Goal: Task Accomplishment & Management: Manage account settings

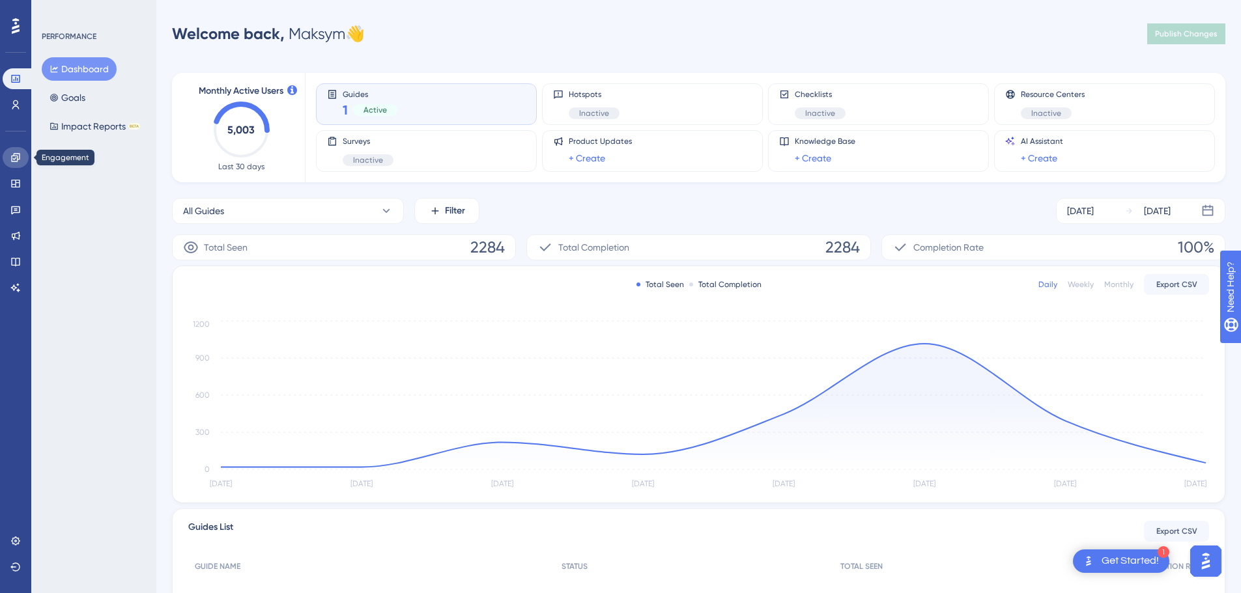
click at [16, 158] on icon at bounding box center [15, 157] width 8 height 8
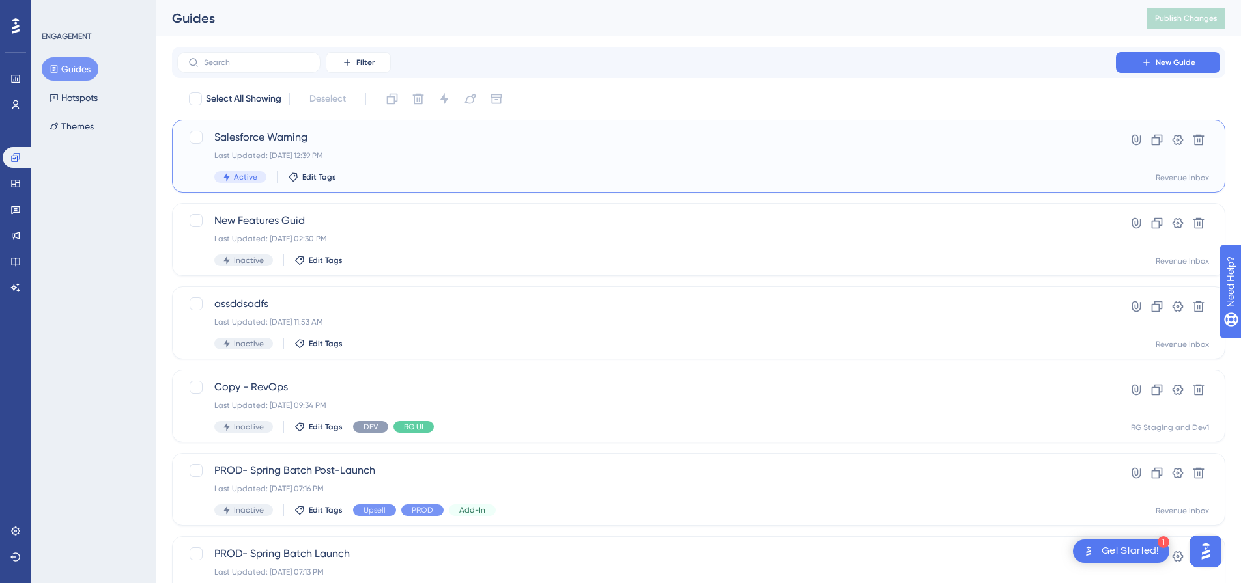
click at [588, 155] on div "Last Updated: [DATE] 12:39 PM" at bounding box center [646, 155] width 864 height 10
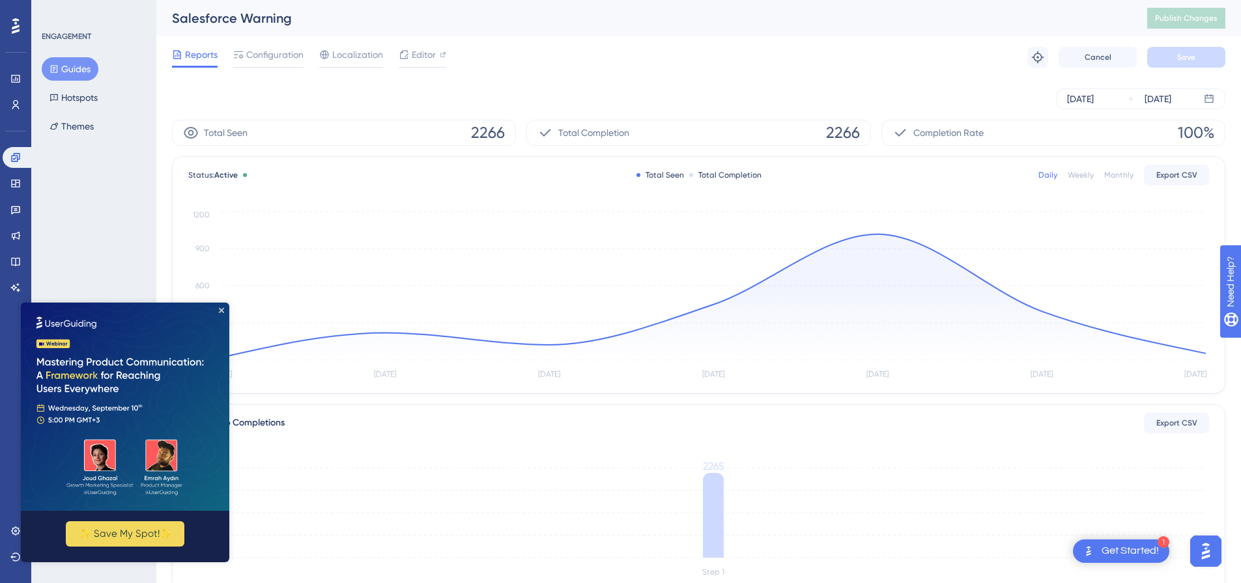
click at [216, 311] on img at bounding box center [125, 407] width 208 height 208
click at [265, 59] on span "Configuration" at bounding box center [274, 55] width 57 height 16
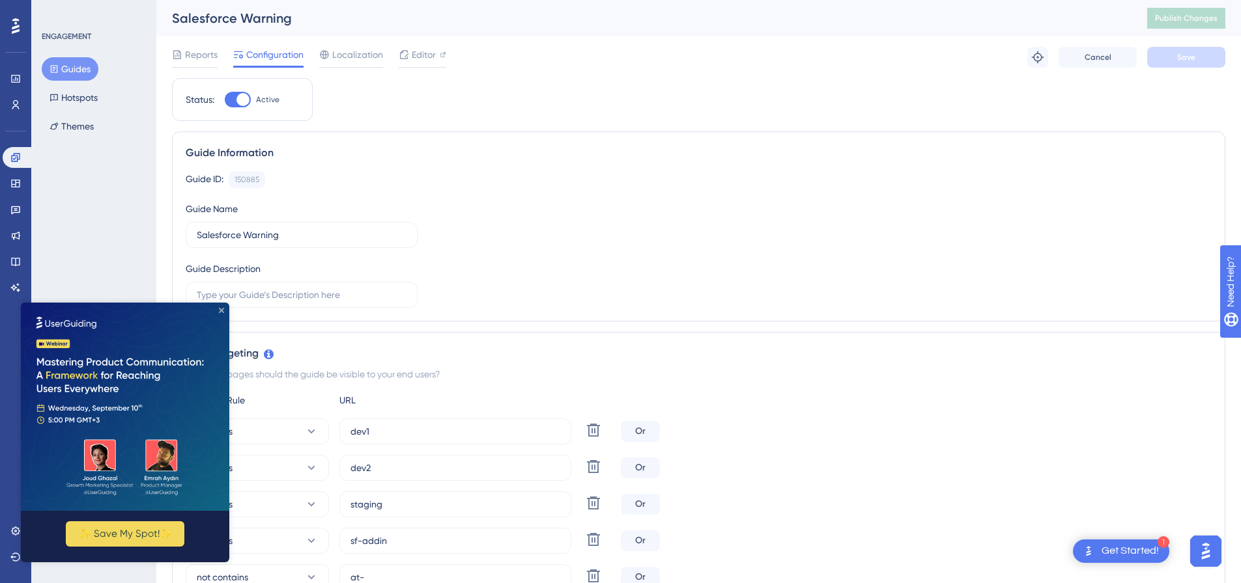
click at [218, 313] on div "✨ Save My Spot!✨" at bounding box center [125, 433] width 208 height 260
click at [219, 308] on icon "Close Preview" at bounding box center [221, 310] width 5 height 5
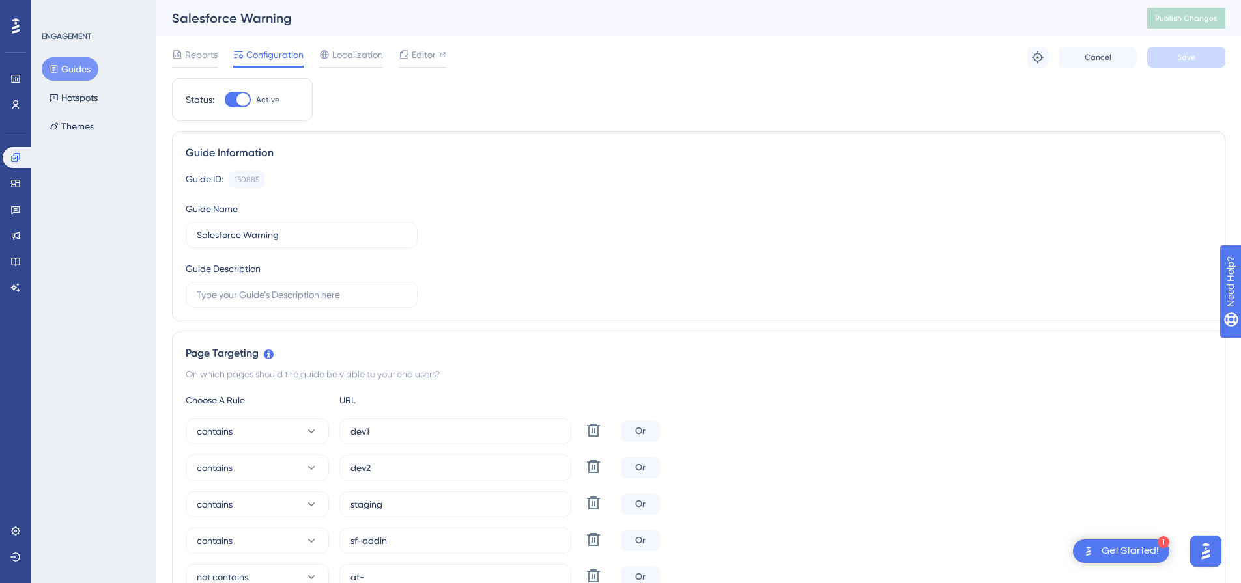
click at [234, 103] on div at bounding box center [238, 100] width 26 height 16
click at [225, 100] on input "Active" at bounding box center [224, 100] width 1 height 1
checkbox input "false"
click at [1209, 56] on button "Save" at bounding box center [1186, 57] width 78 height 21
click at [1209, 20] on span "Publish Changes" at bounding box center [1186, 18] width 63 height 10
